Goal: Information Seeking & Learning: Understand process/instructions

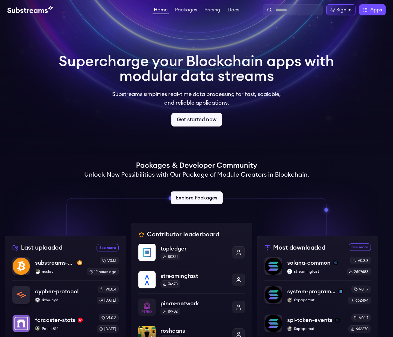
click at [209, 123] on link "Get started now" at bounding box center [196, 120] width 51 height 14
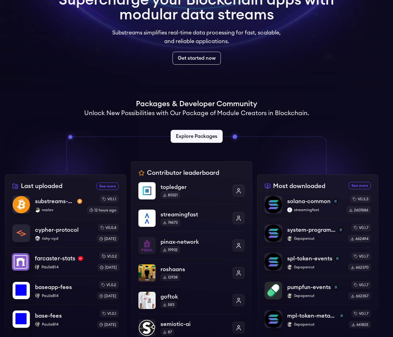
click at [67, 258] on p "farcaster-stats" at bounding box center [55, 258] width 41 height 9
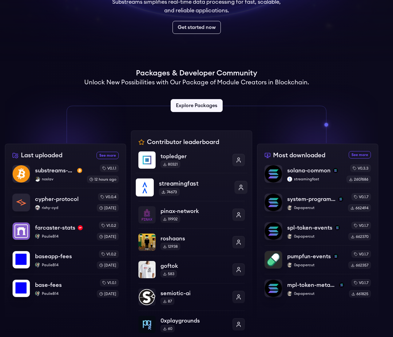
scroll to position [123, 0]
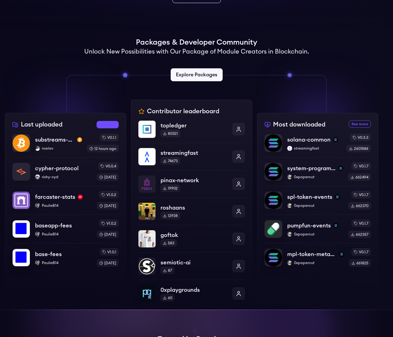
click at [114, 122] on link "See more recently uploaded packages" at bounding box center [108, 124] width 22 height 7
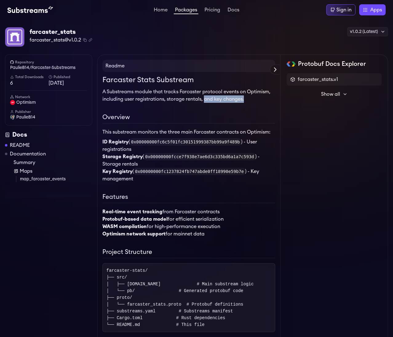
drag, startPoint x: 204, startPoint y: 99, endPoint x: 252, endPoint y: 99, distance: 47.7
click at [252, 99] on p "A Substreams module that tracks Farcaster protocol events on Optimism, includin…" at bounding box center [188, 95] width 173 height 15
click at [332, 93] on span "Show all" at bounding box center [330, 93] width 19 height 7
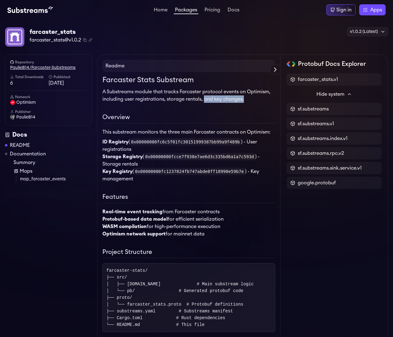
click at [35, 70] on link "PaulieB14/Farcaster-Substreams" at bounding box center [48, 68] width 77 height 6
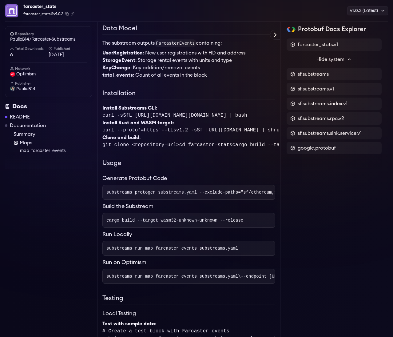
scroll to position [338, 0]
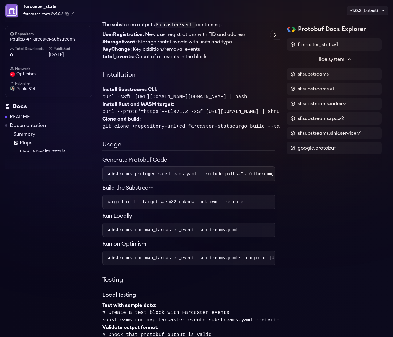
drag, startPoint x: 212, startPoint y: 94, endPoint x: 278, endPoint y: 92, distance: 65.5
click at [247, 94] on span "curl -sSfL https://raw.githubusercontent.com/streamingfast/substreams/master/in…" at bounding box center [174, 97] width 144 height 6
drag, startPoint x: 272, startPoint y: 93, endPoint x: 204, endPoint y: 100, distance: 68.6
click at [235, 96] on span "curl -sSfL https://raw.githubusercontent.com/streamingfast/substreams/master/in…" at bounding box center [174, 97] width 144 height 6
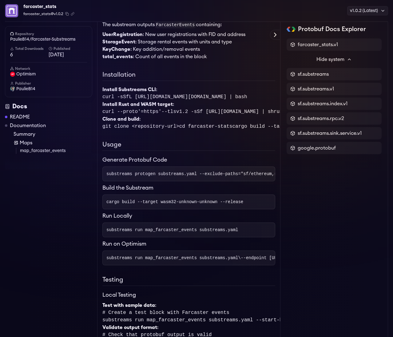
click at [204, 101] on p "Install Rust and WASM target :" at bounding box center [188, 104] width 173 height 7
click at [243, 109] on span "curl --proto '=https' --tlsv1.2 -sSf https://sh.rustup.rs | sh" at bounding box center [187, 112] width 171 height 6
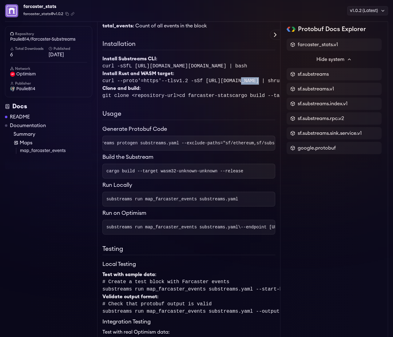
scroll to position [0, 0]
drag, startPoint x: 241, startPoint y: 194, endPoint x: 207, endPoint y: 193, distance: 34.7
click at [207, 178] on pre "cargo build --target wasm32-unknown-unknown --release" at bounding box center [188, 171] width 173 height 15
drag, startPoint x: 191, startPoint y: 220, endPoint x: 232, endPoint y: 220, distance: 41.2
click at [232, 206] on pre "substreams run map_farcaster_events substreams.yaml" at bounding box center [188, 199] width 173 height 15
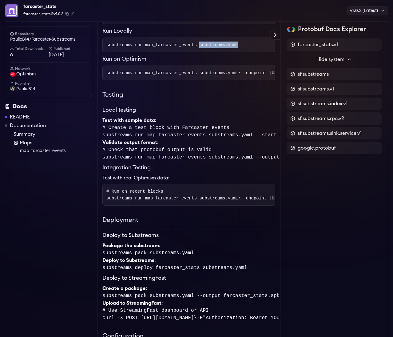
scroll to position [553, 0]
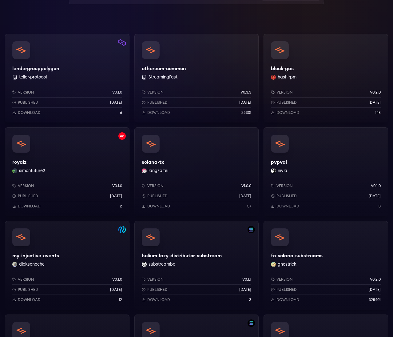
scroll to position [61, 0]
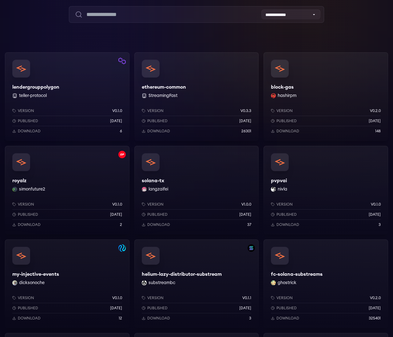
click at [42, 88] on div "lendergrouppolygon teller-protocol Version v0.1.0 Published 1 years ago Downloa…" at bounding box center [67, 96] width 125 height 89
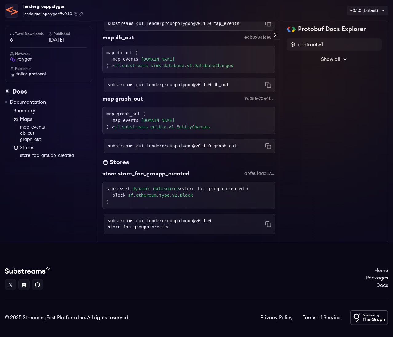
scroll to position [200, 0]
